Goal: Ask a question

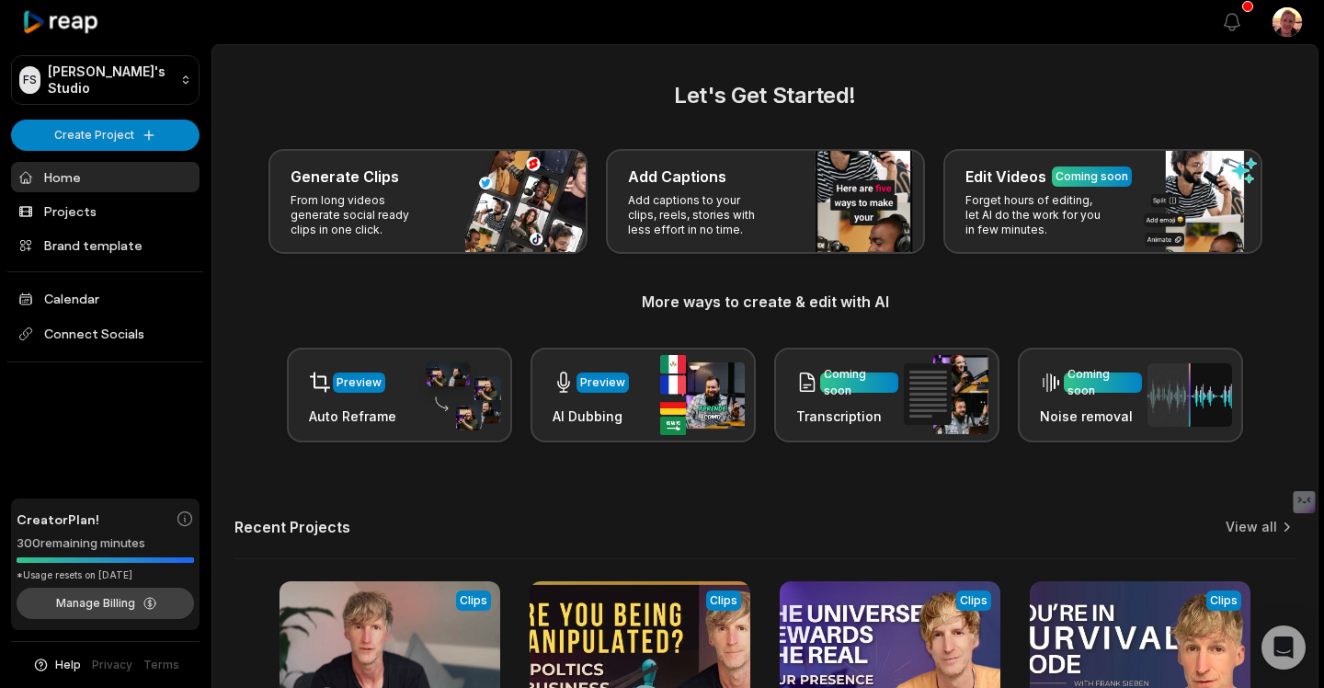
click at [92, 597] on button "Manage Billing" at bounding box center [105, 602] width 177 height 31
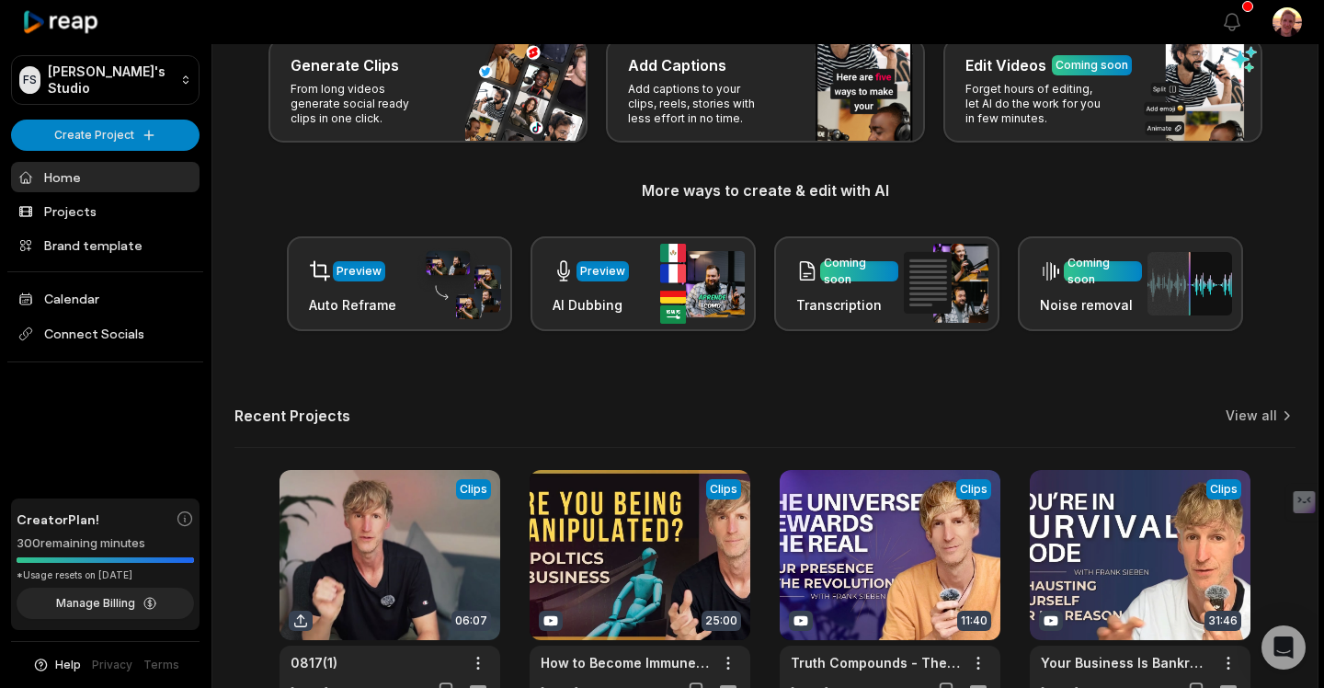
scroll to position [113, 0]
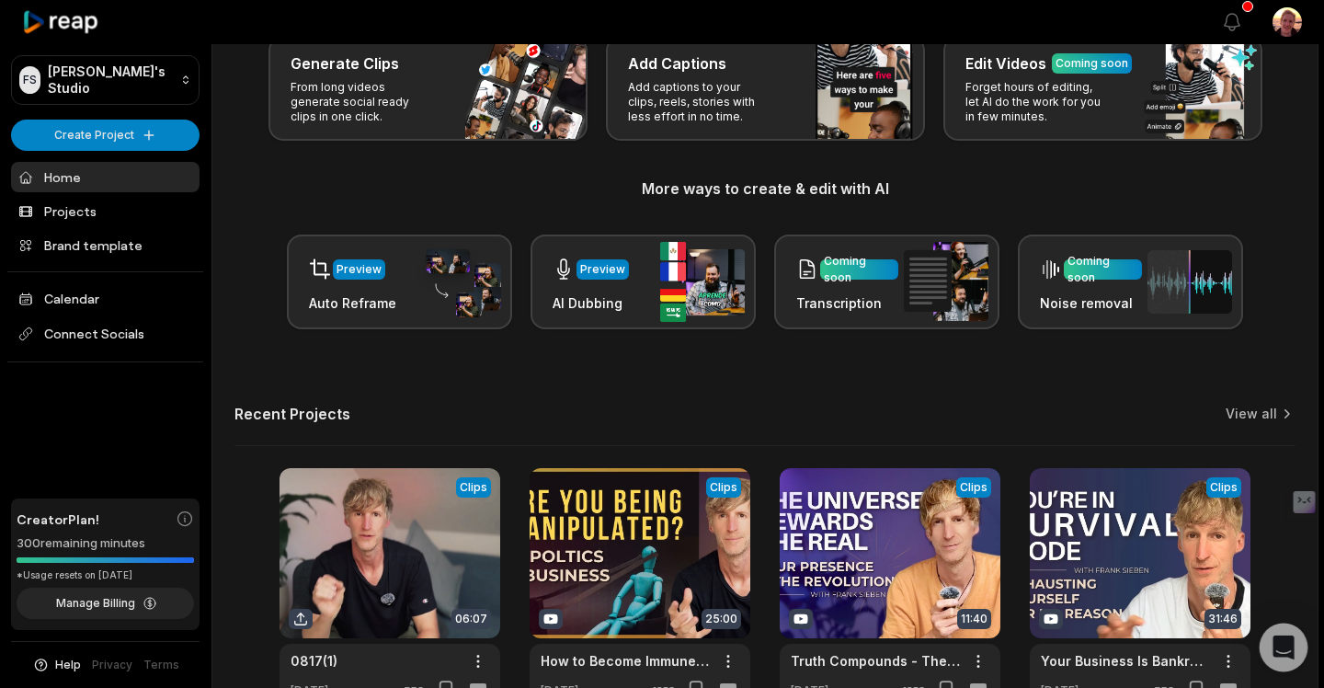
click at [1283, 643] on icon "Open Intercom Messenger" at bounding box center [1282, 647] width 21 height 24
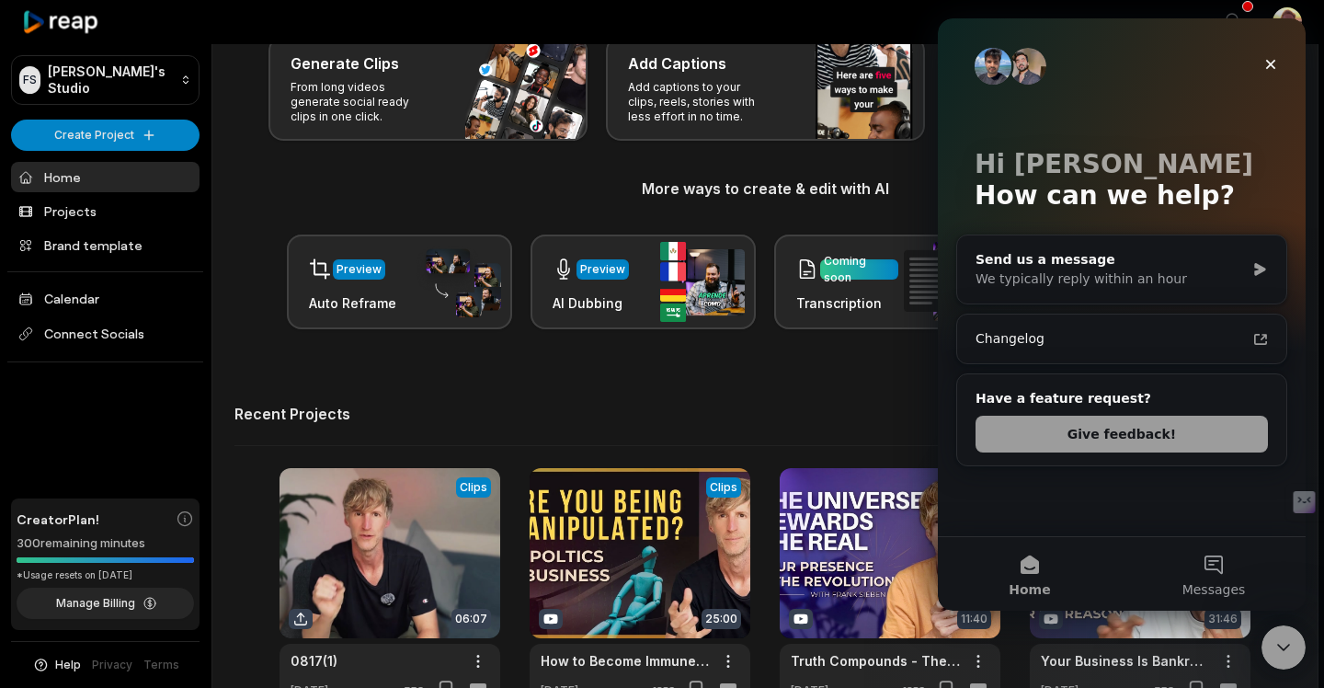
scroll to position [0, 0]
click at [1213, 565] on button "Messages" at bounding box center [1213, 574] width 184 height 74
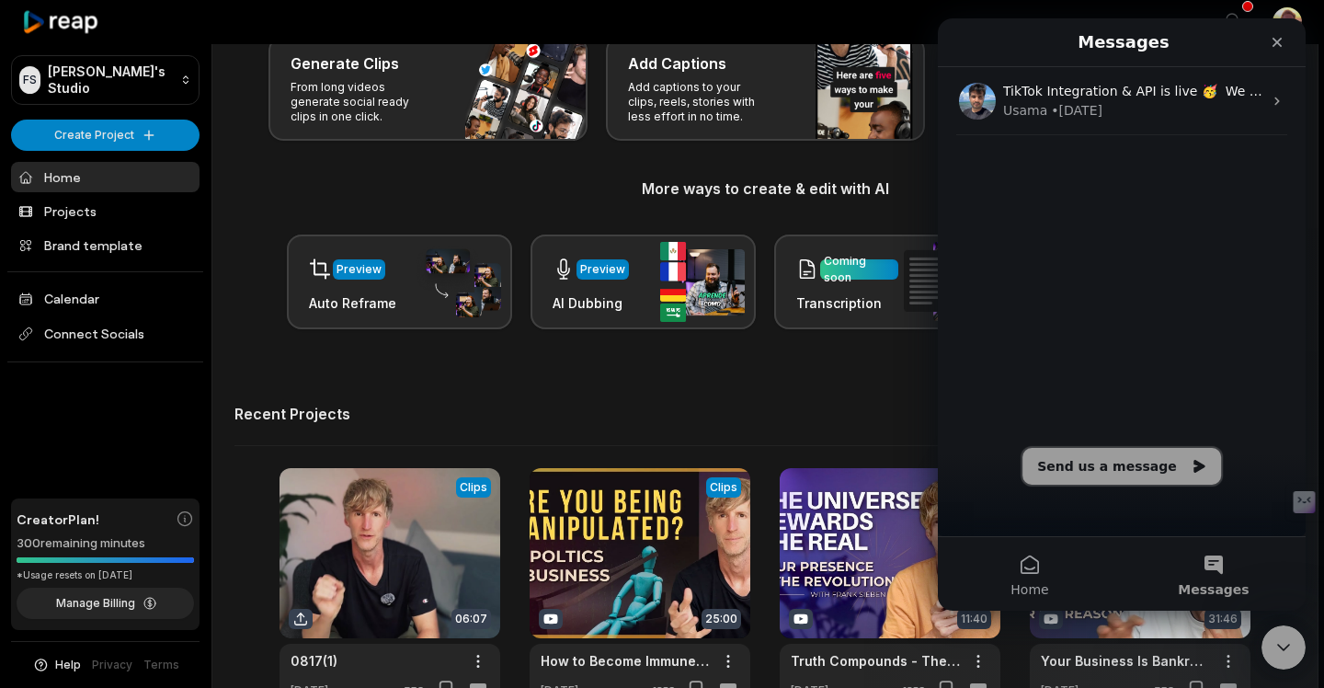
click at [1085, 468] on button "Send us a message" at bounding box center [1121, 466] width 199 height 37
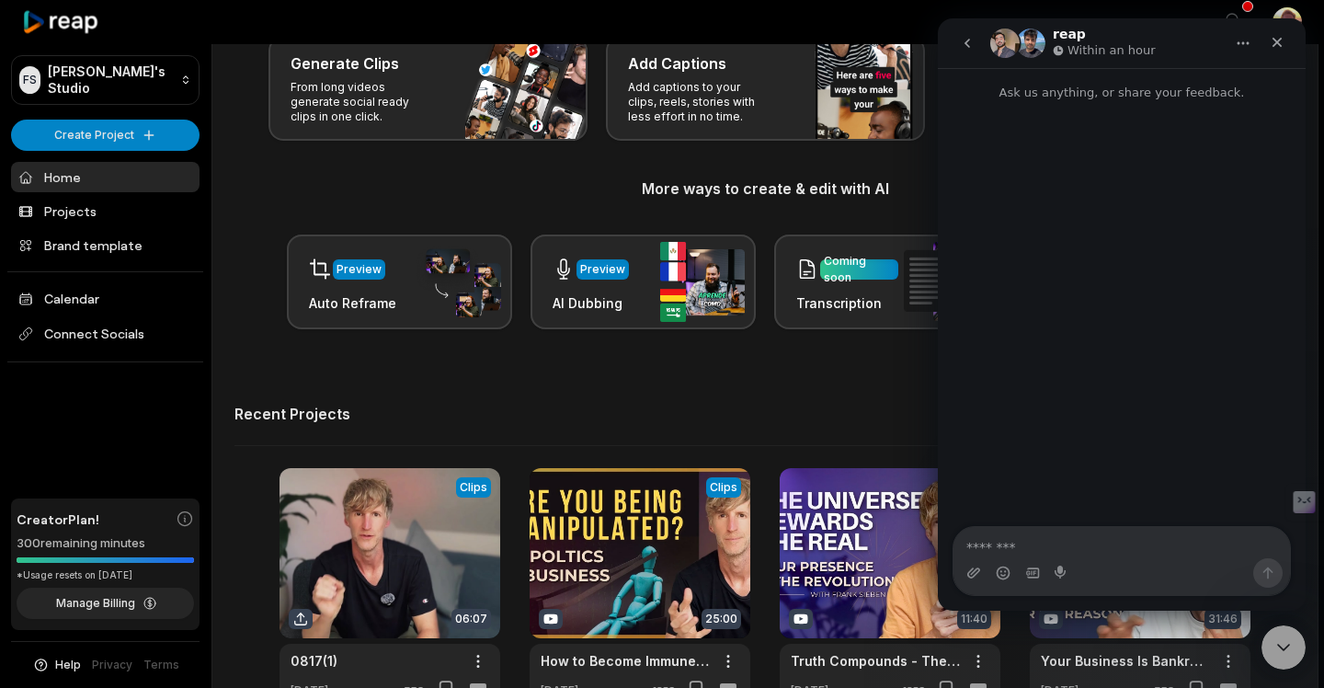
click at [1071, 543] on textarea "Message…" at bounding box center [1121, 542] width 336 height 31
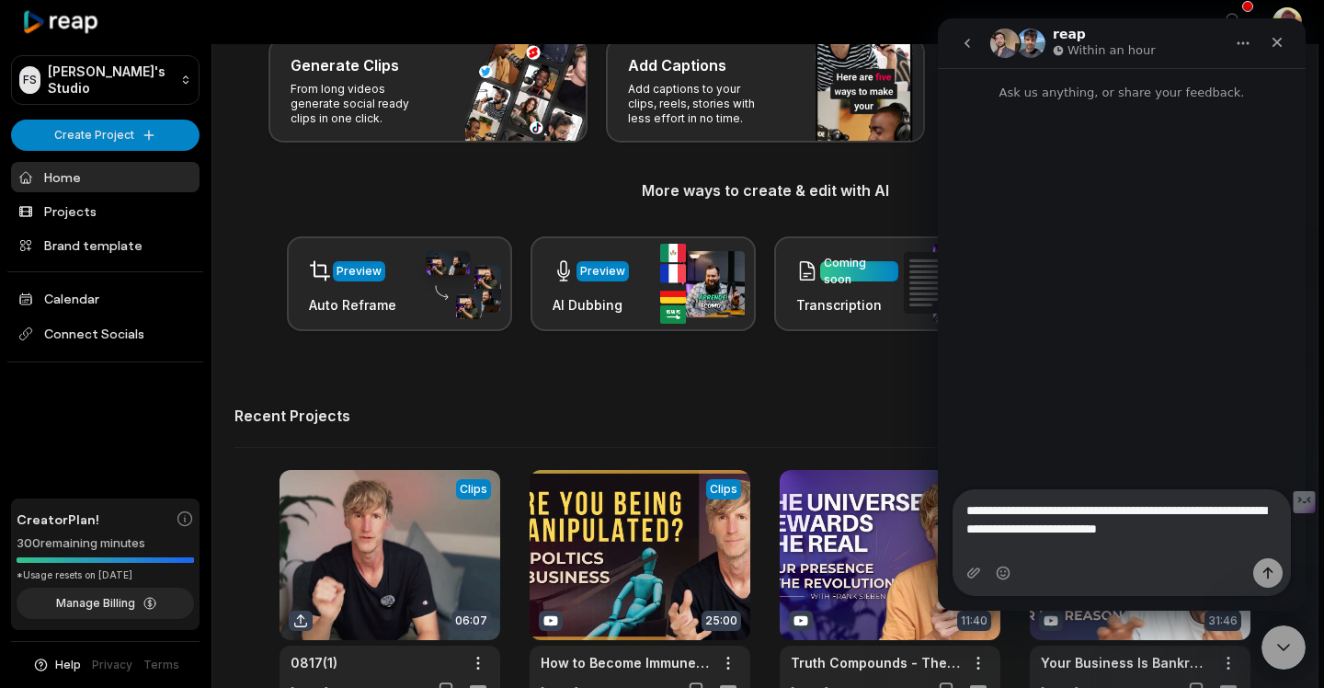
type textarea "**********"
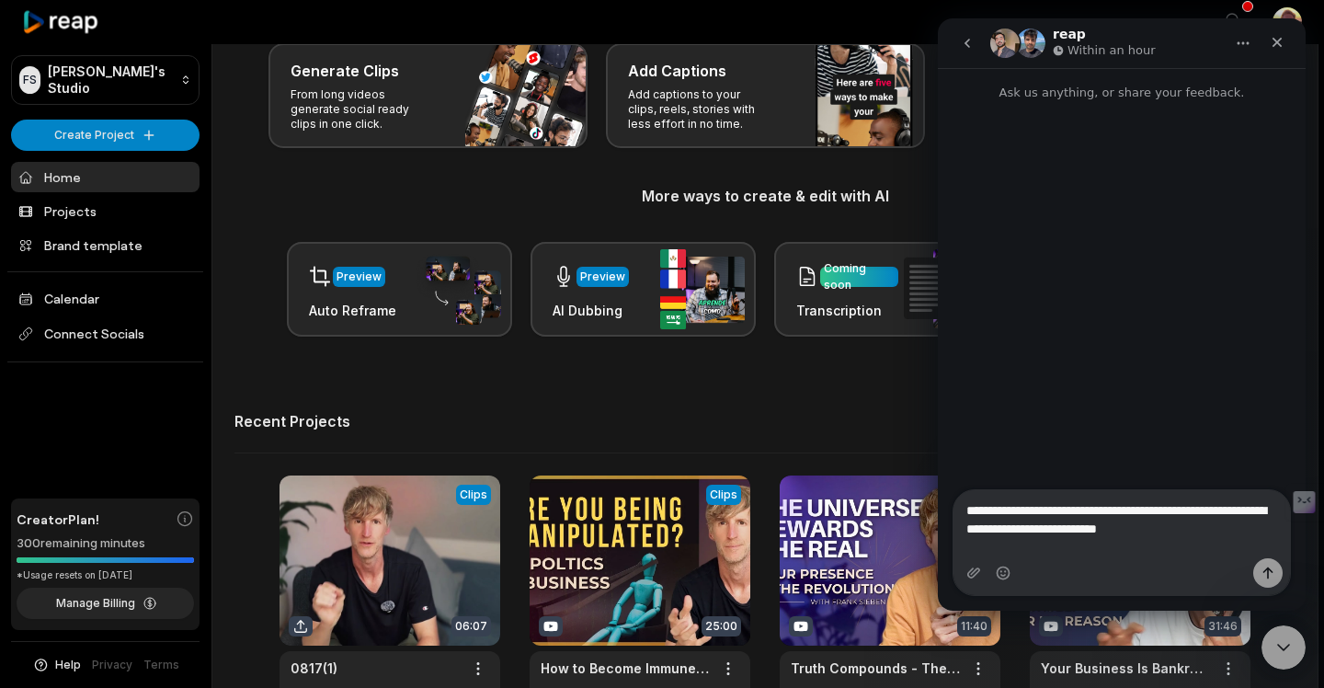
click at [983, 571] on div "Intercom messenger" at bounding box center [1121, 572] width 336 height 29
click at [975, 573] on icon "Upload attachment" at bounding box center [973, 572] width 13 height 10
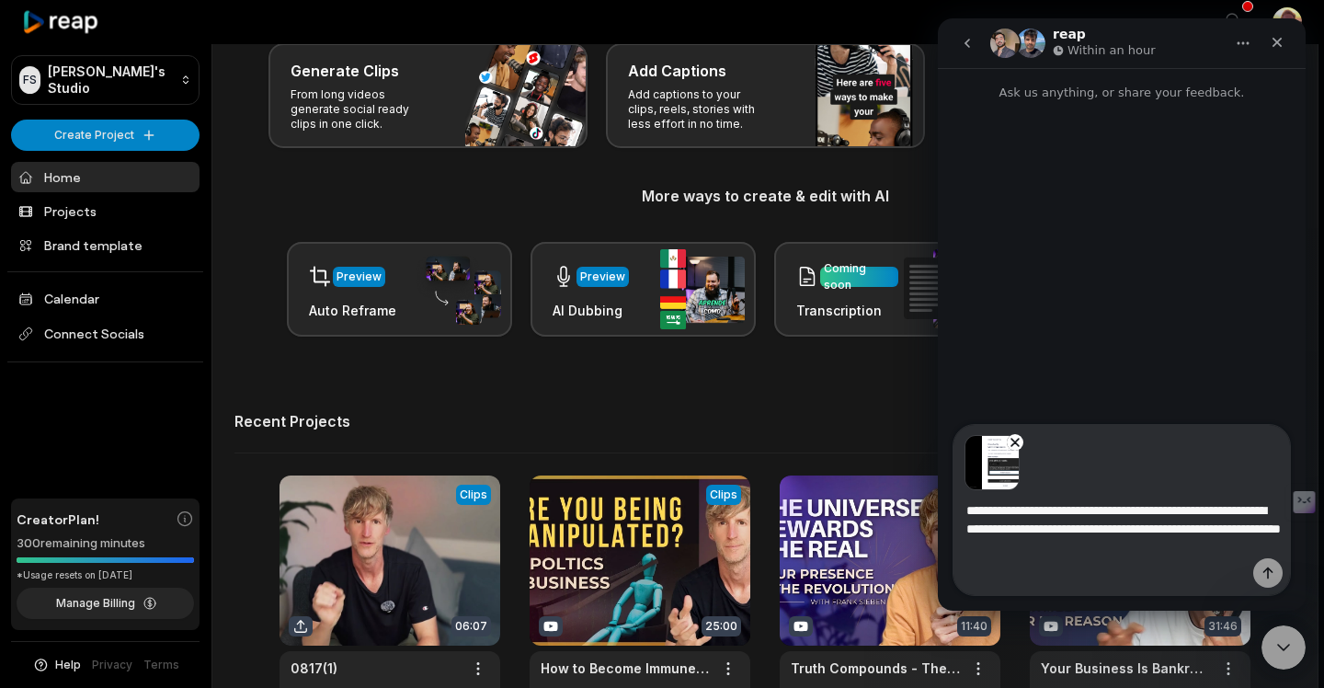
type textarea "**********"
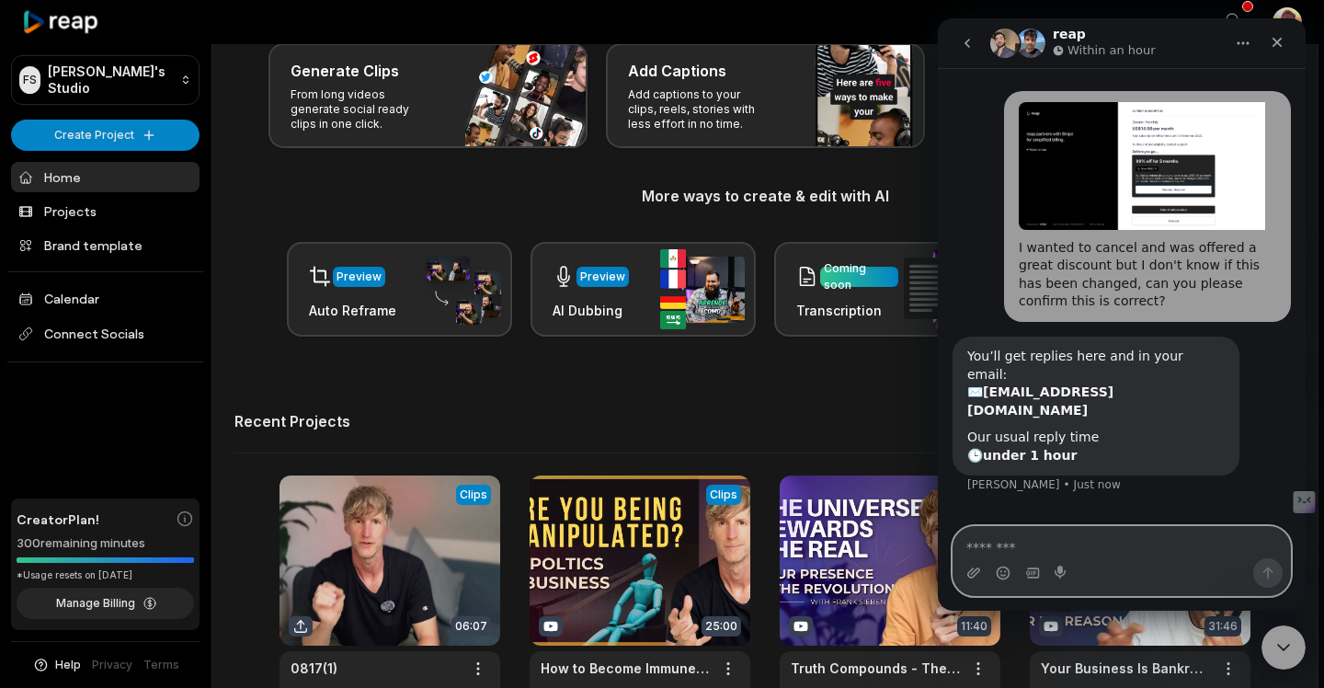
scroll to position [36, 0]
